Goal: Task Accomplishment & Management: Use online tool/utility

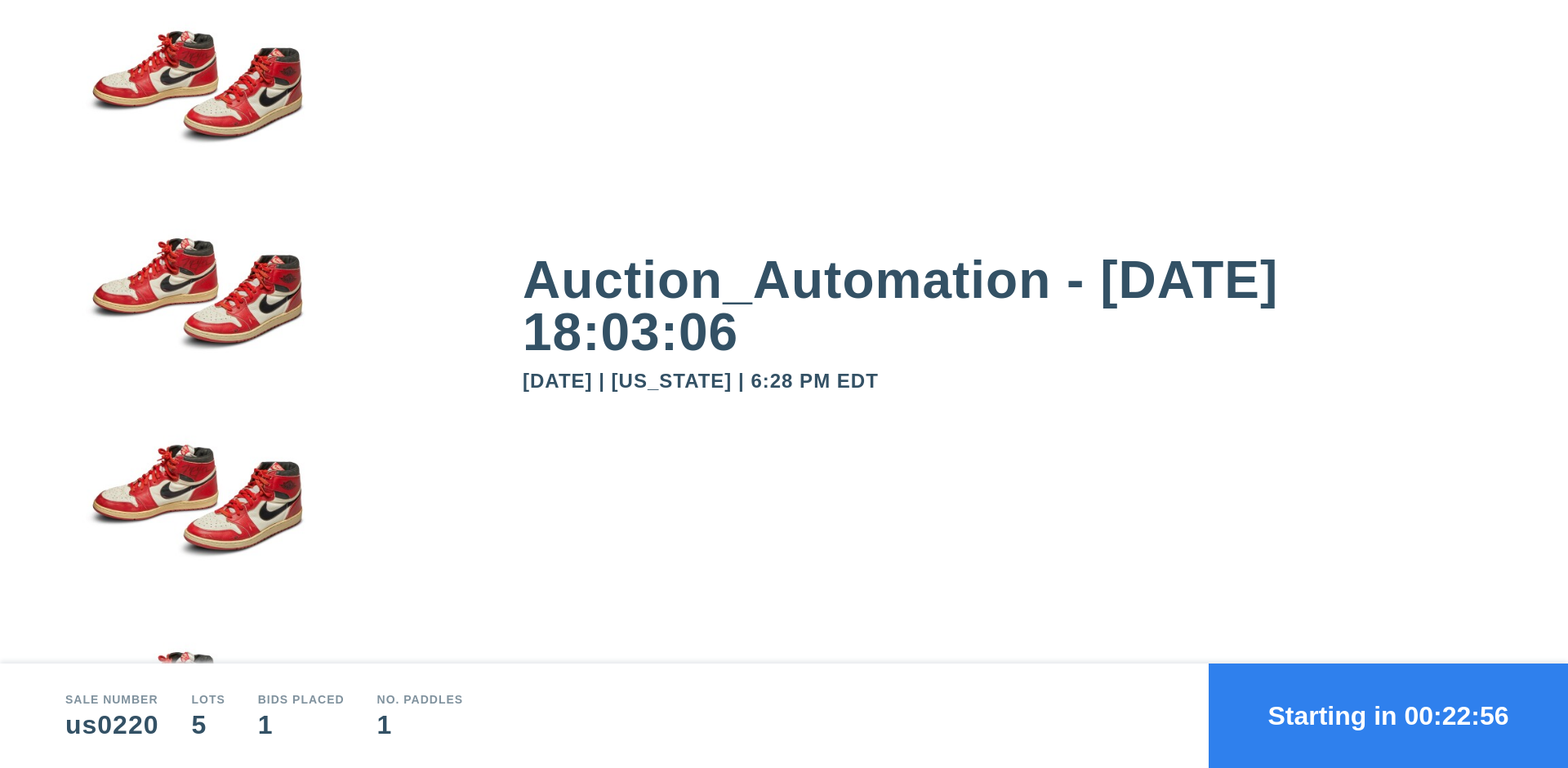
click at [1388, 716] on button "Starting in 00:22:56" at bounding box center [1388, 715] width 360 height 104
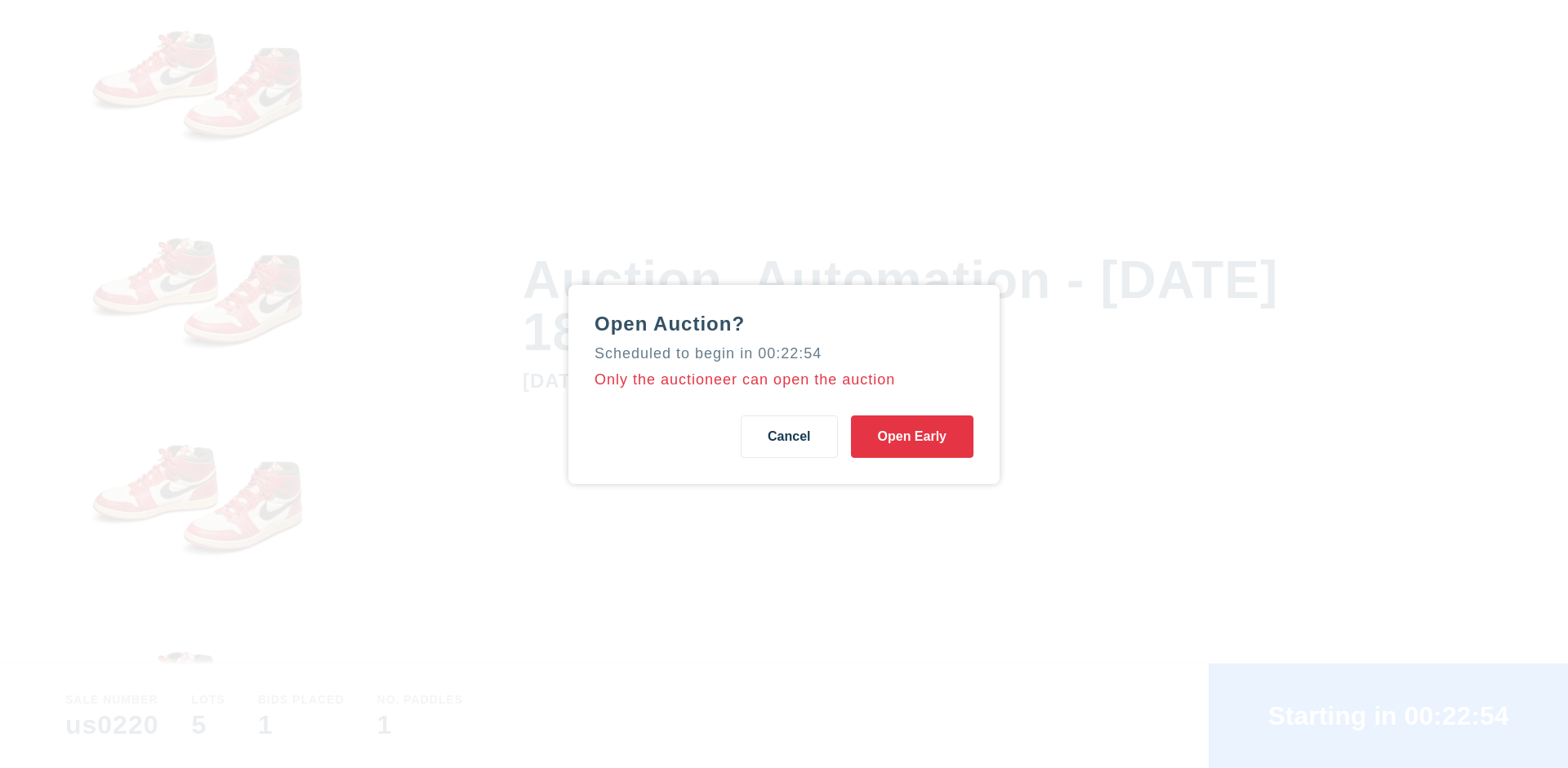
click at [912, 436] on button "Open Early" at bounding box center [911, 436] width 122 height 43
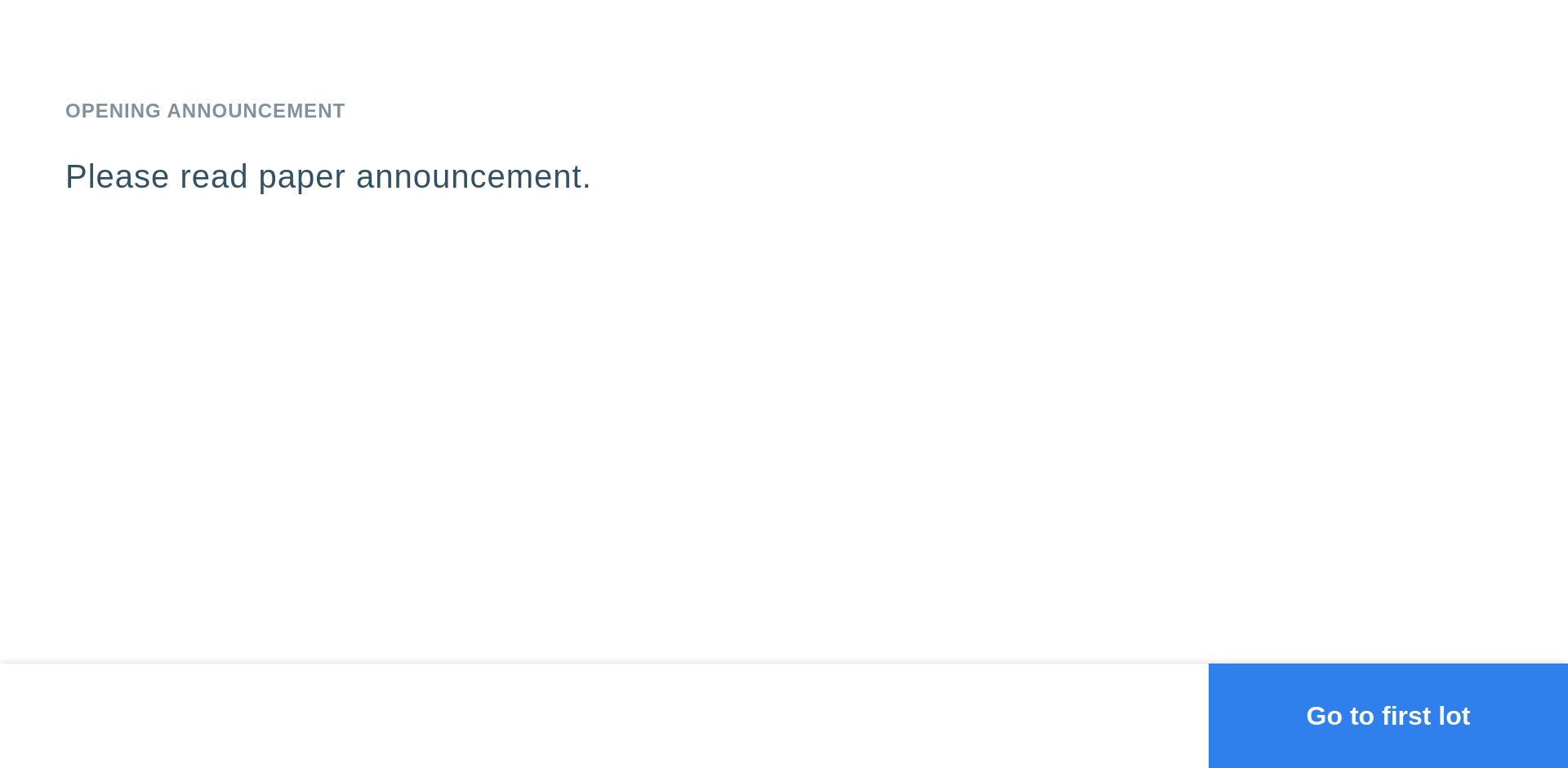
click at [1388, 716] on button "Go to first lot" at bounding box center [1388, 715] width 360 height 104
